Goal: Task Accomplishment & Management: Manage account settings

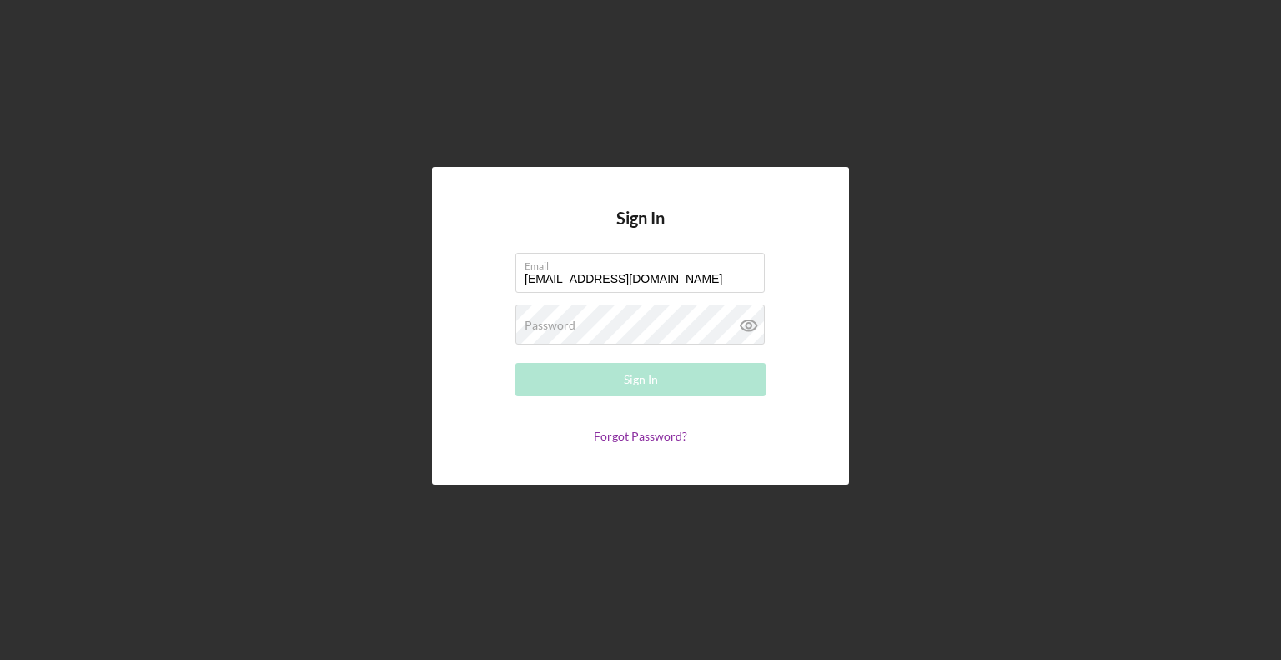
type input "[EMAIL_ADDRESS][DOMAIN_NAME]"
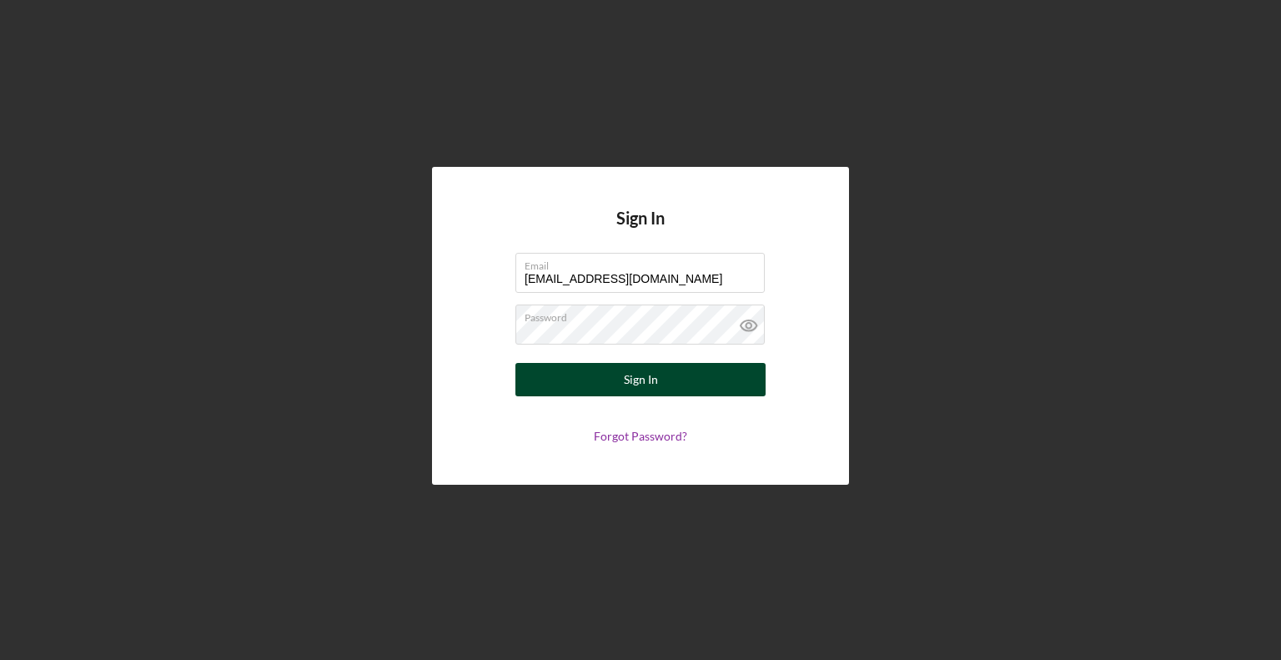
click at [555, 381] on button "Sign In" at bounding box center [640, 379] width 250 height 33
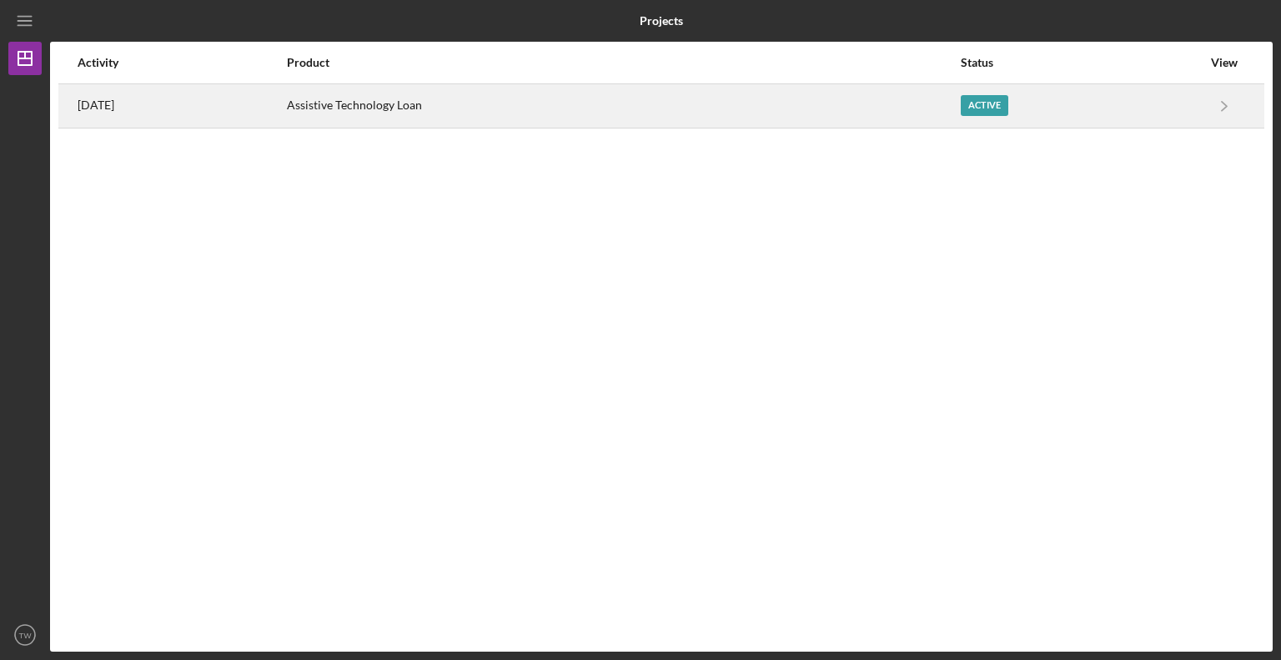
click at [981, 99] on div "Active" at bounding box center [985, 105] width 48 height 21
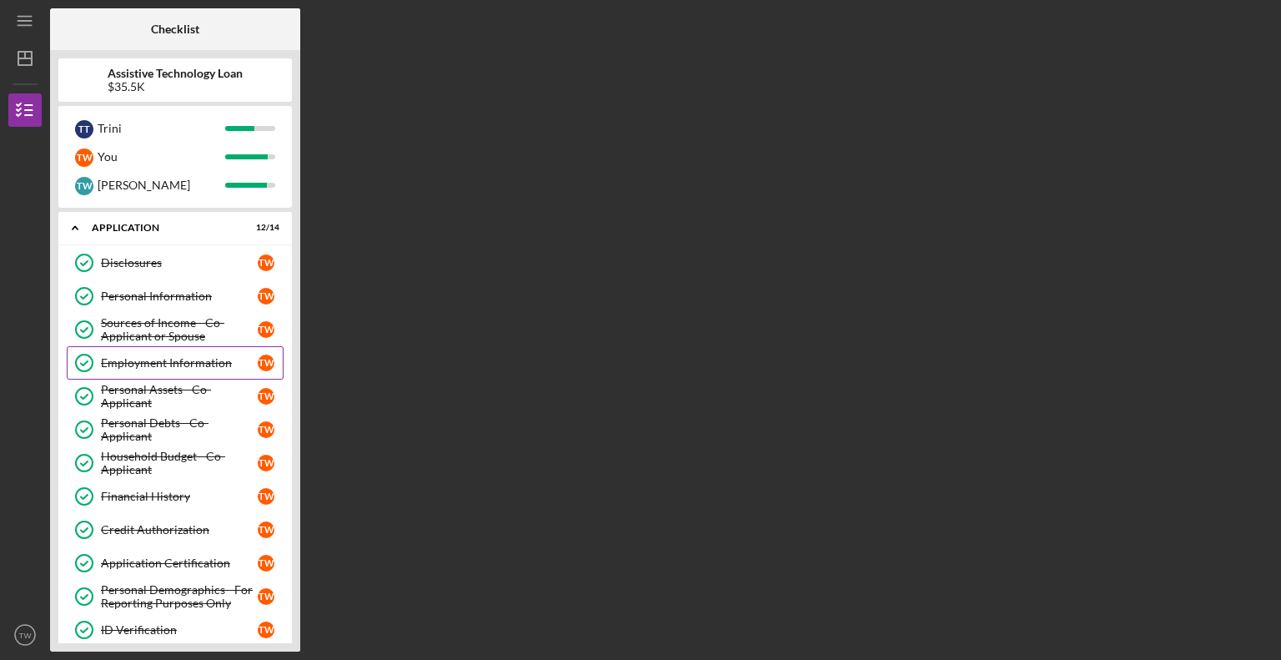
scroll to position [82, 0]
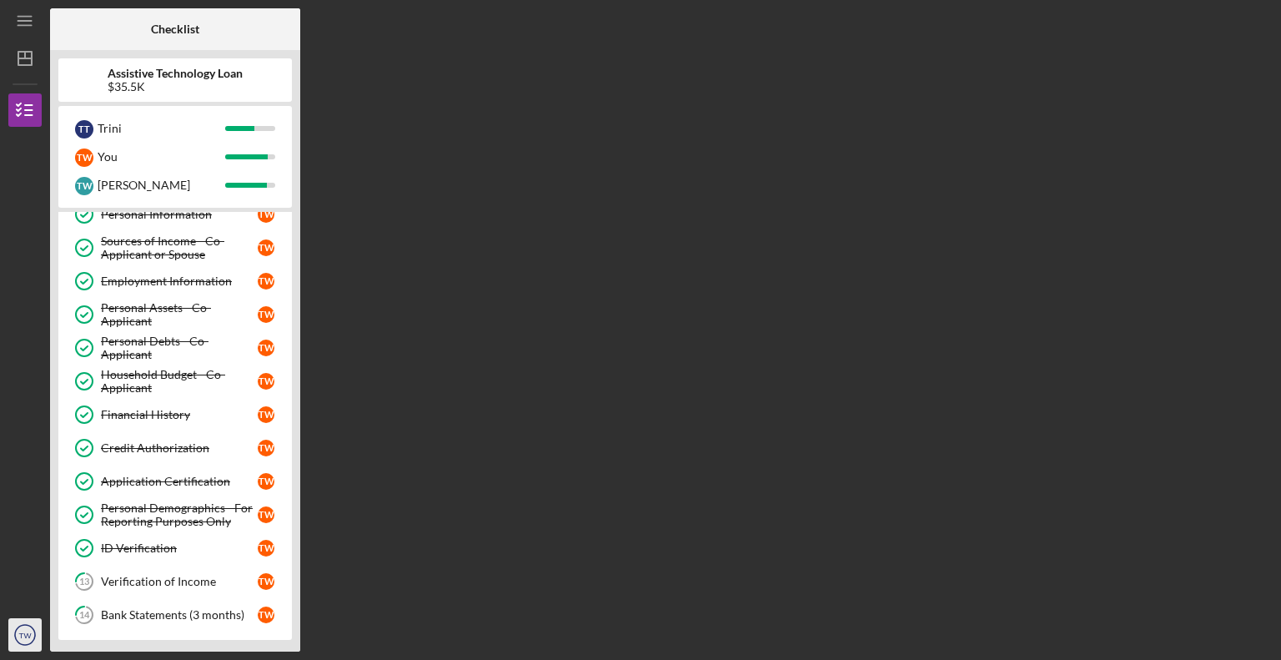
click at [29, 628] on icon "TW" at bounding box center [24, 635] width 33 height 42
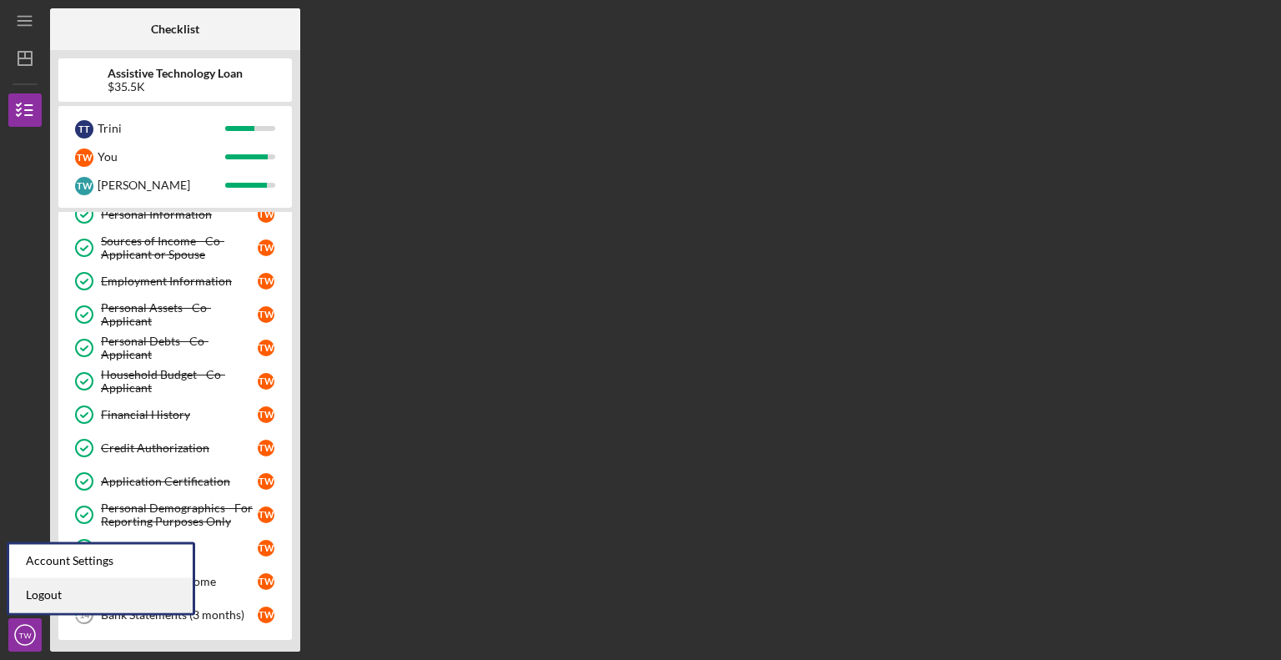
click at [35, 600] on link "Logout" at bounding box center [101, 595] width 184 height 34
